Goal: Task Accomplishment & Management: Use online tool/utility

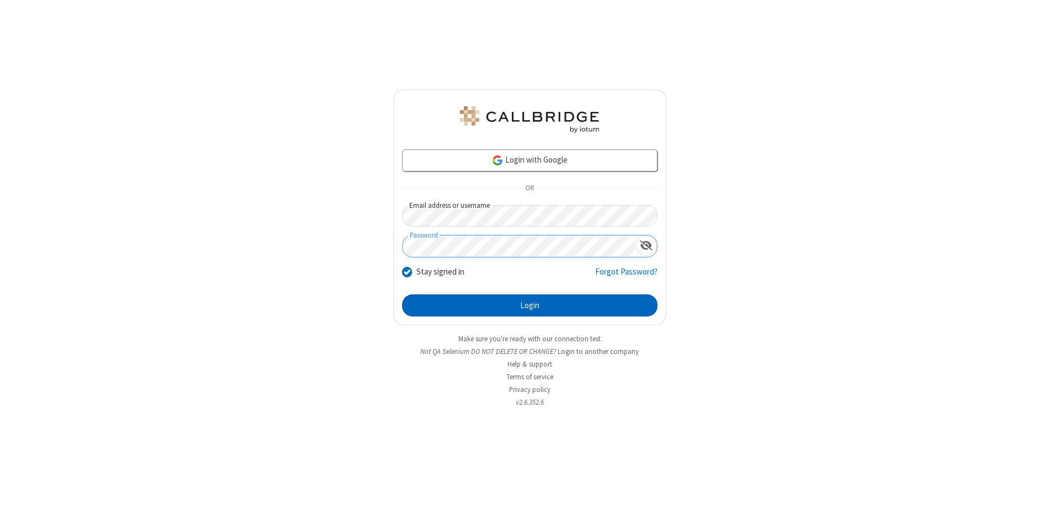
click at [530, 306] on button "Login" at bounding box center [529, 306] width 255 height 22
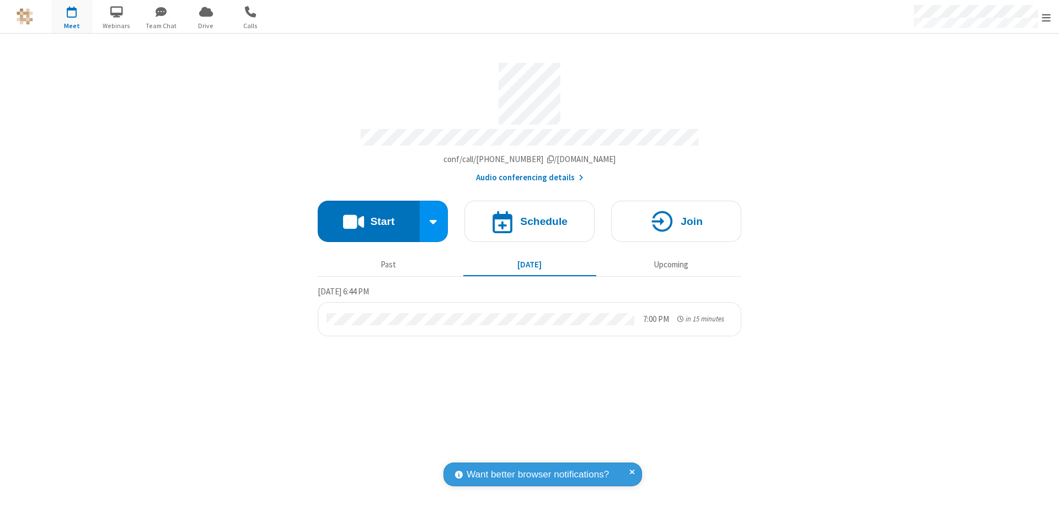
click at [369, 216] on button "Start" at bounding box center [369, 221] width 102 height 41
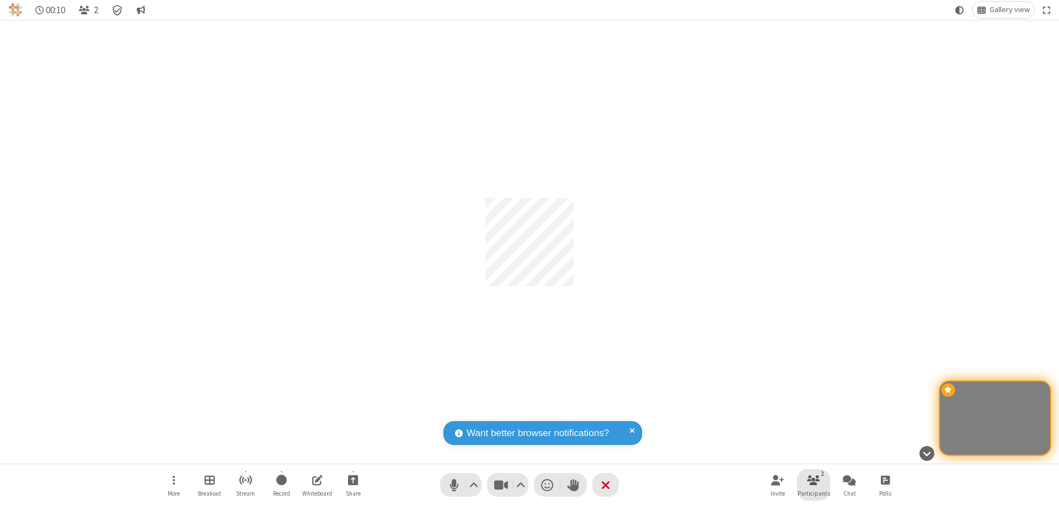
click at [814, 493] on span "Participants" at bounding box center [814, 494] width 33 height 7
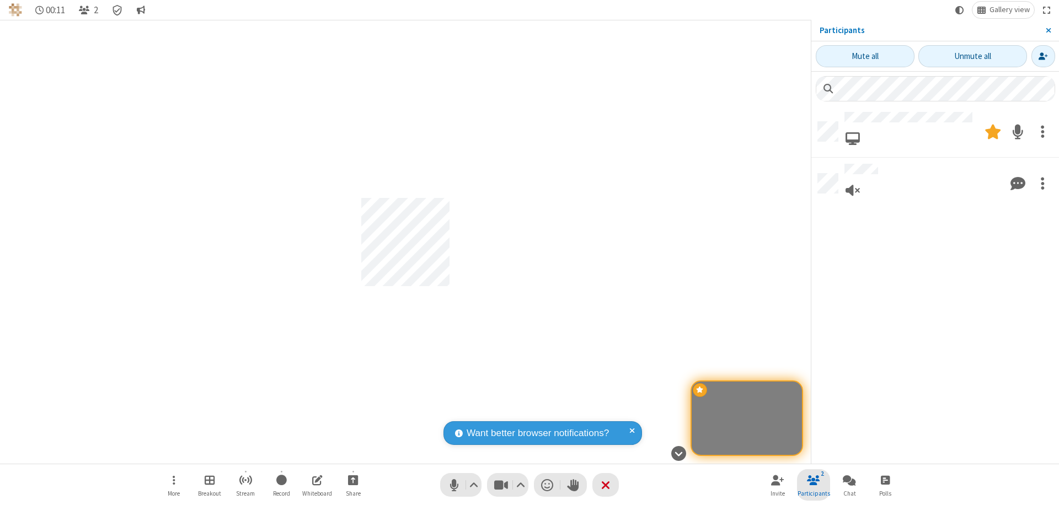
click at [1048, 30] on span "Close sidebar" at bounding box center [1049, 30] width 6 height 9
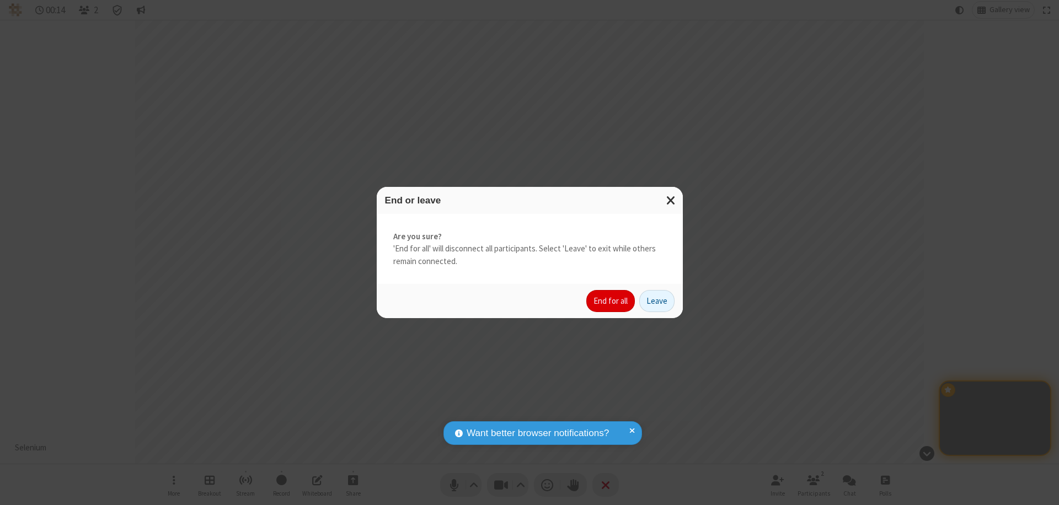
click at [611, 301] on button "End for all" at bounding box center [611, 301] width 49 height 22
